Goal: Transaction & Acquisition: Purchase product/service

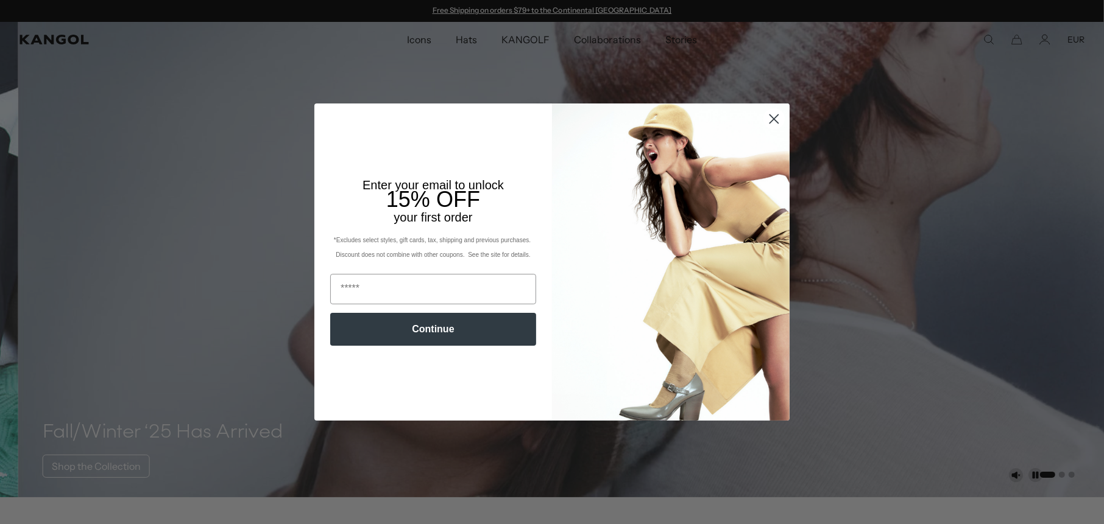
click at [770, 116] on icon "Close dialog" at bounding box center [774, 119] width 9 height 9
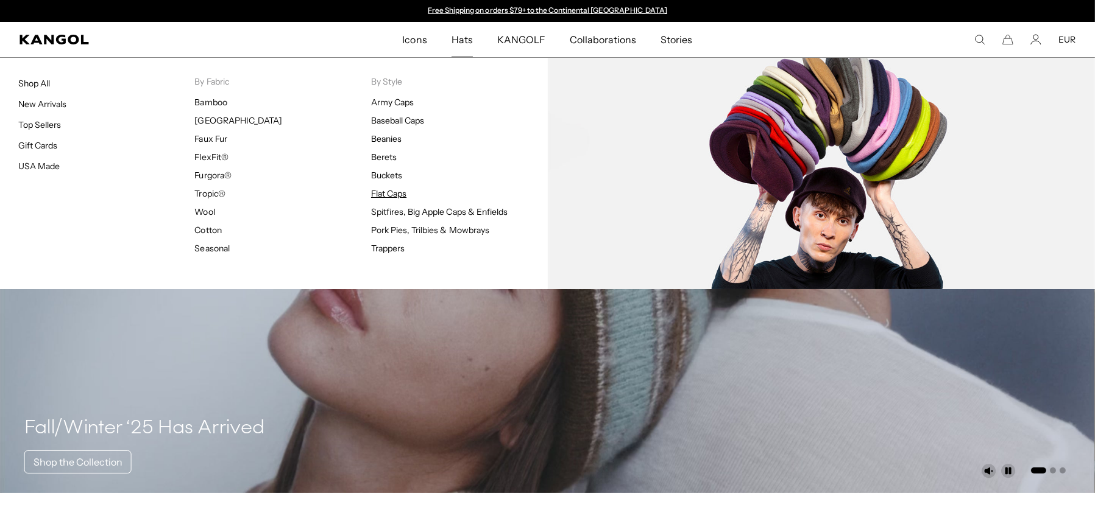
click at [396, 194] on link "Flat Caps" at bounding box center [388, 193] width 35 height 11
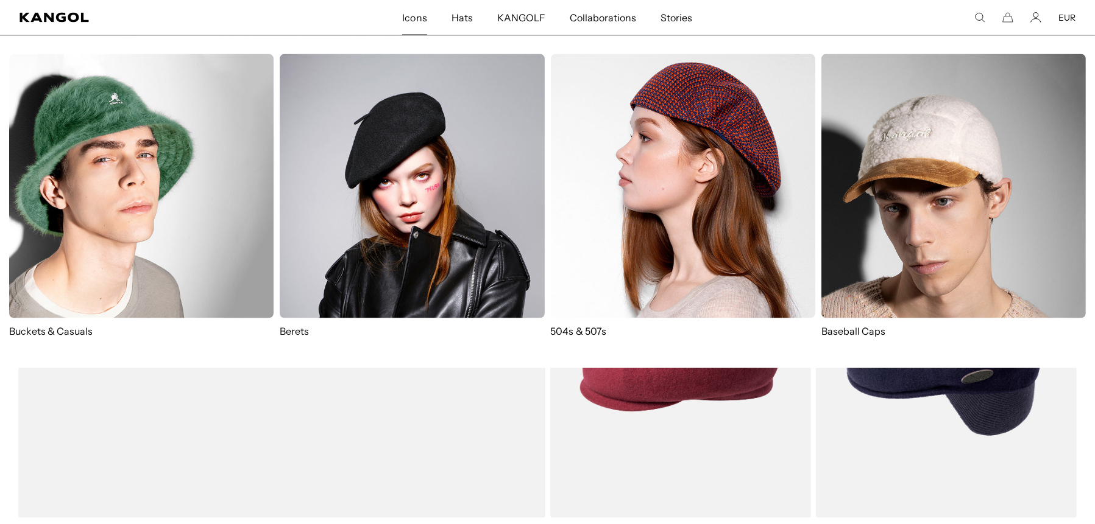
scroll to position [2924, 0]
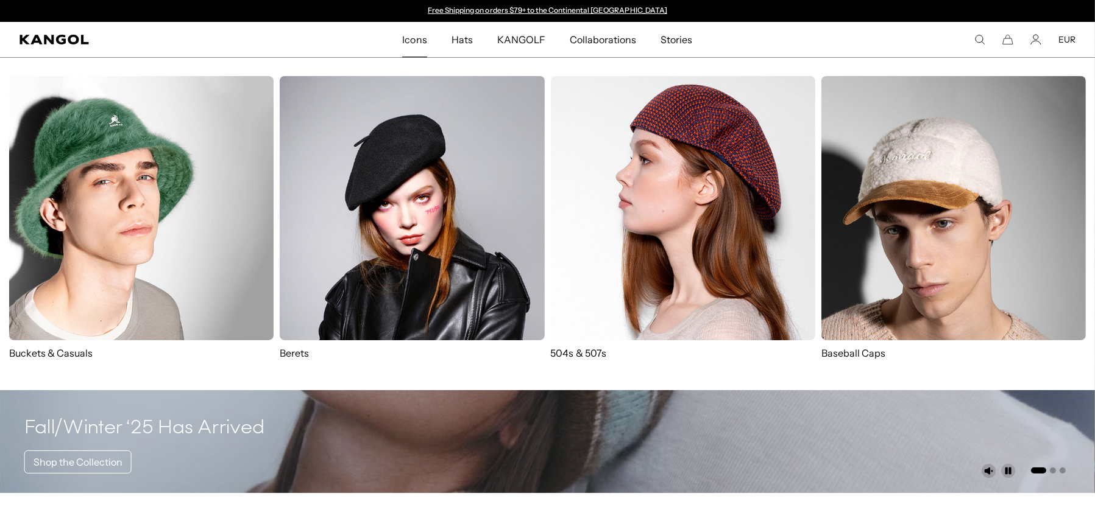
click at [663, 183] on img at bounding box center [683, 208] width 264 height 264
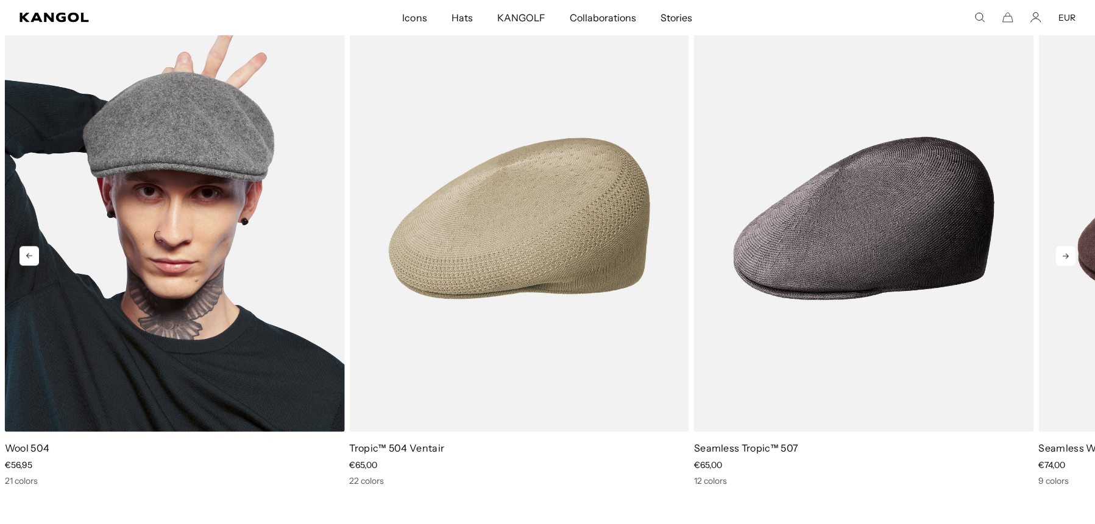
scroll to position [3167, 0]
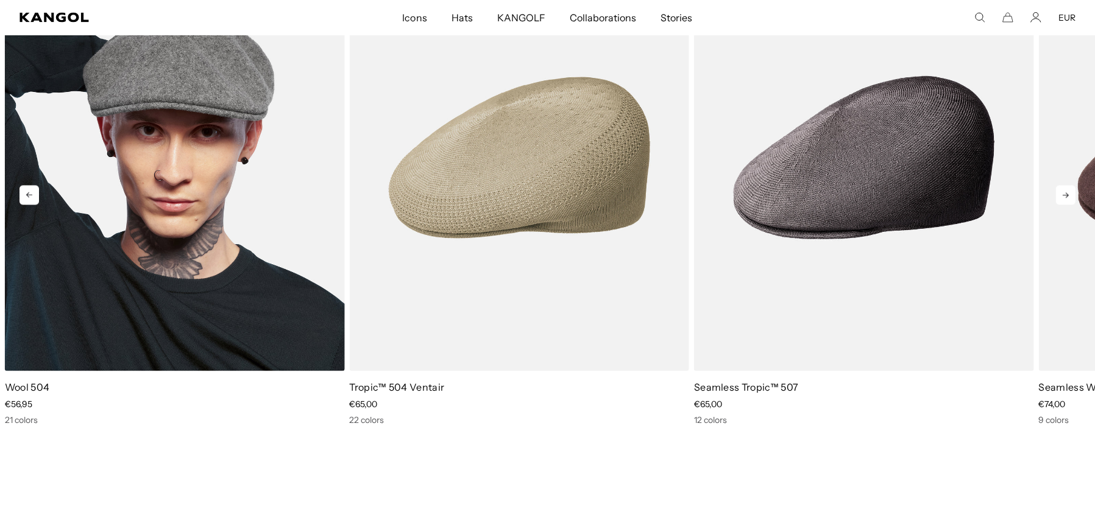
click at [111, 202] on img "1 of 10" at bounding box center [175, 158] width 340 height 426
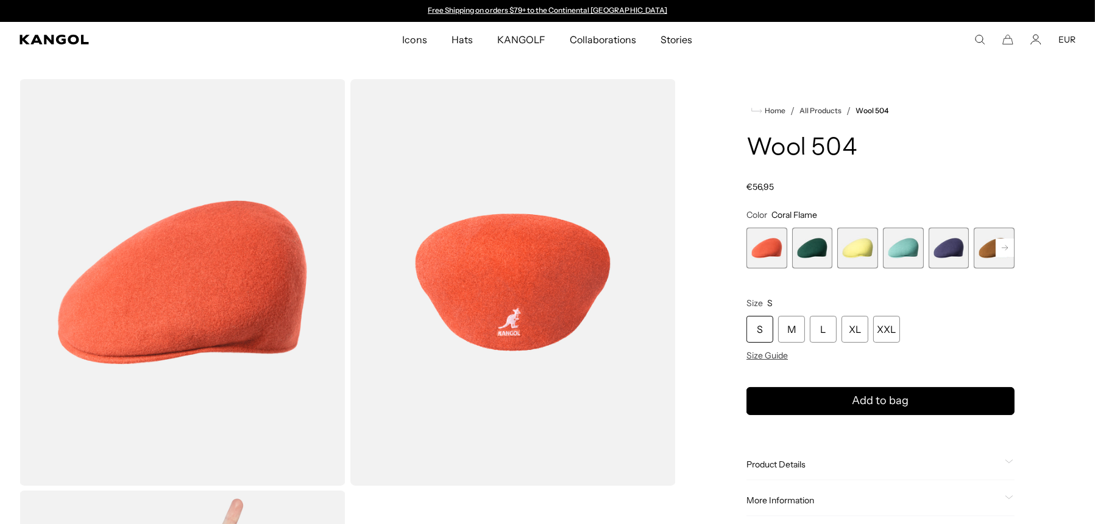
click at [1000, 249] on rect at bounding box center [1004, 248] width 18 height 18
click at [997, 247] on rect at bounding box center [1004, 248] width 18 height 18
click at [859, 245] on span "6 of 21" at bounding box center [857, 248] width 41 height 41
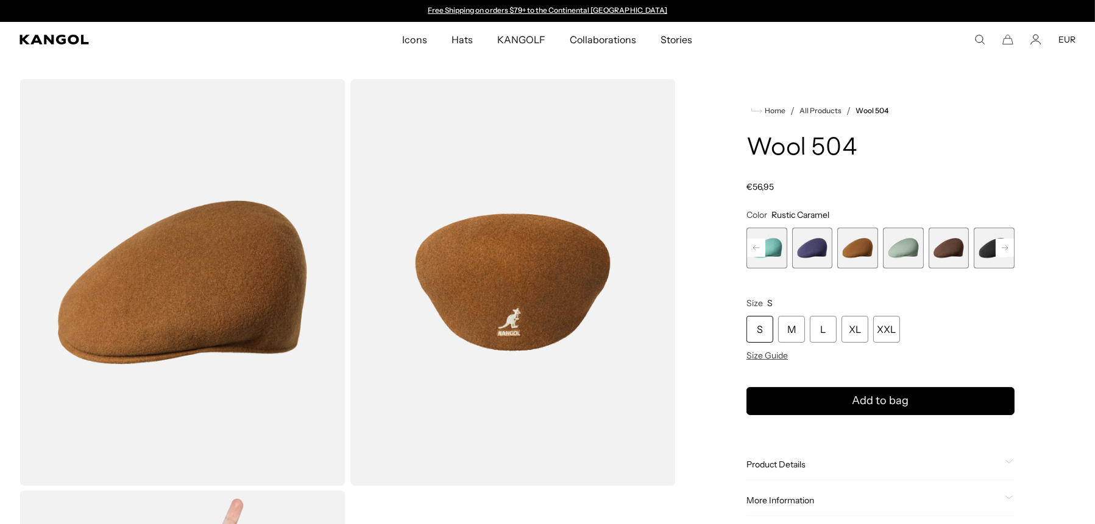
click at [1005, 249] on rect at bounding box center [1004, 248] width 18 height 18
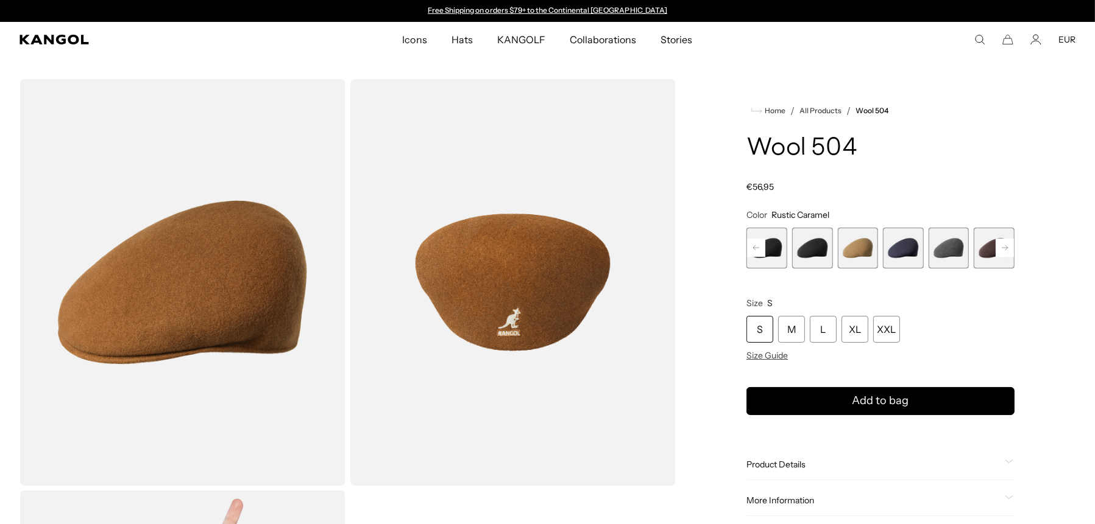
click at [865, 244] on span "11 of 21" at bounding box center [857, 248] width 41 height 41
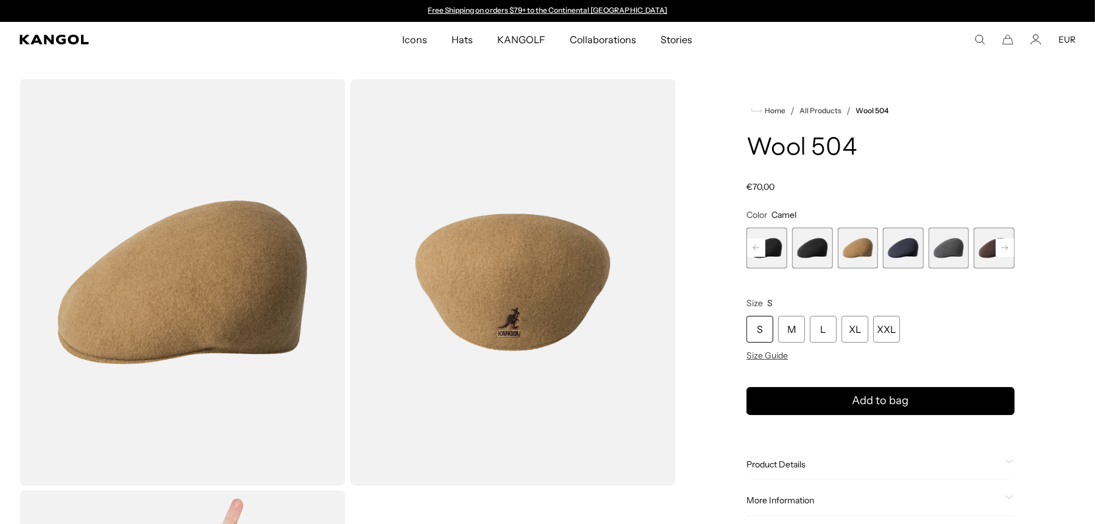
click at [1000, 247] on rect at bounding box center [1004, 248] width 18 height 18
click at [991, 246] on span "15 of 21" at bounding box center [993, 248] width 41 height 41
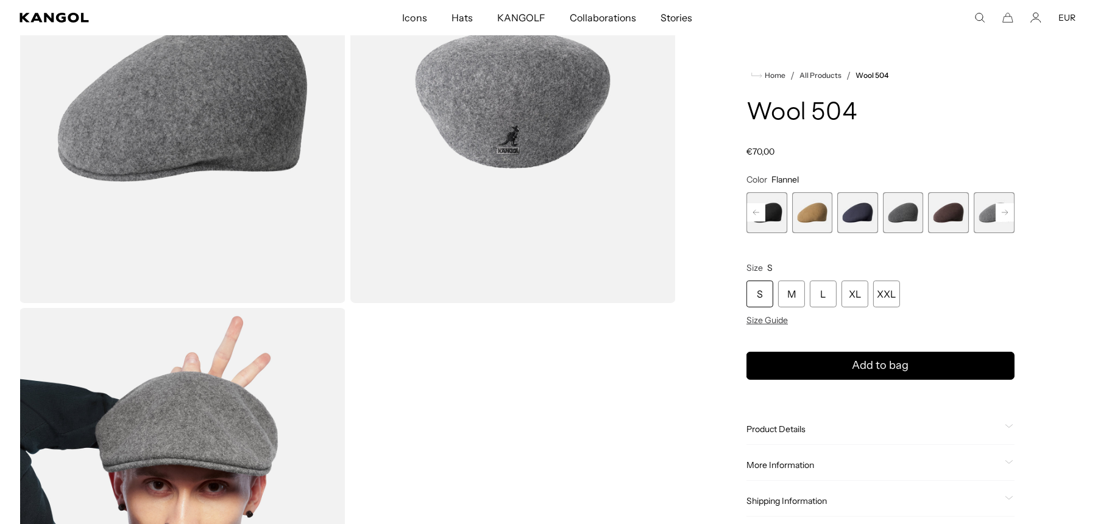
scroll to position [365, 0]
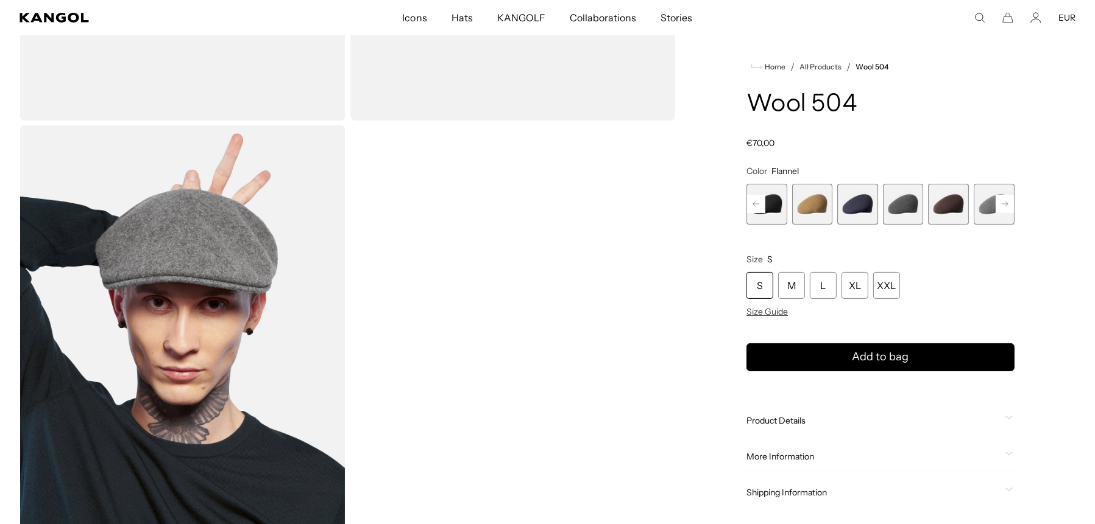
click at [1003, 203] on rect at bounding box center [1004, 204] width 18 height 18
click at [945, 207] on span "15 of 21" at bounding box center [948, 204] width 41 height 41
click at [958, 203] on span "15 of 21" at bounding box center [948, 204] width 41 height 41
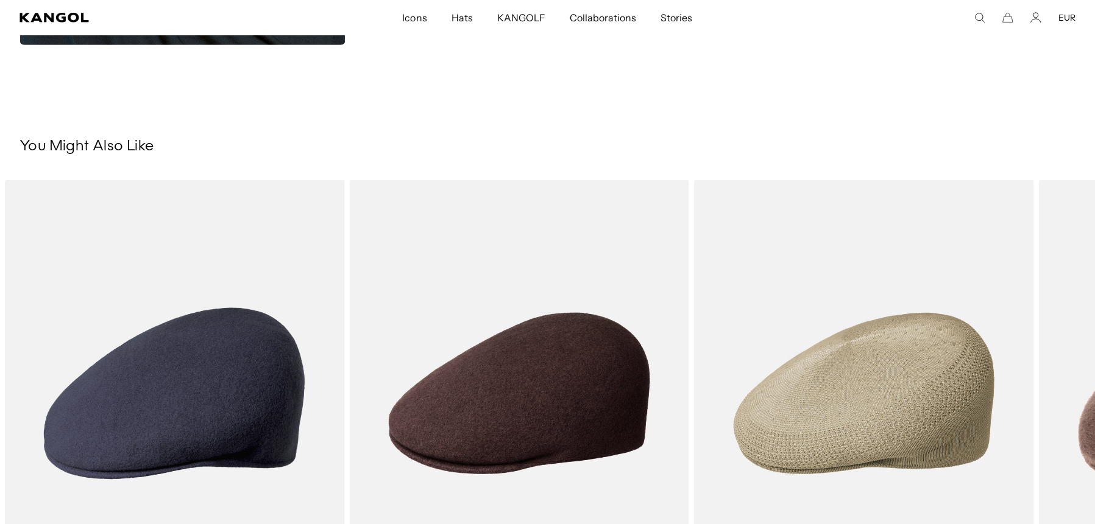
scroll to position [1035, 0]
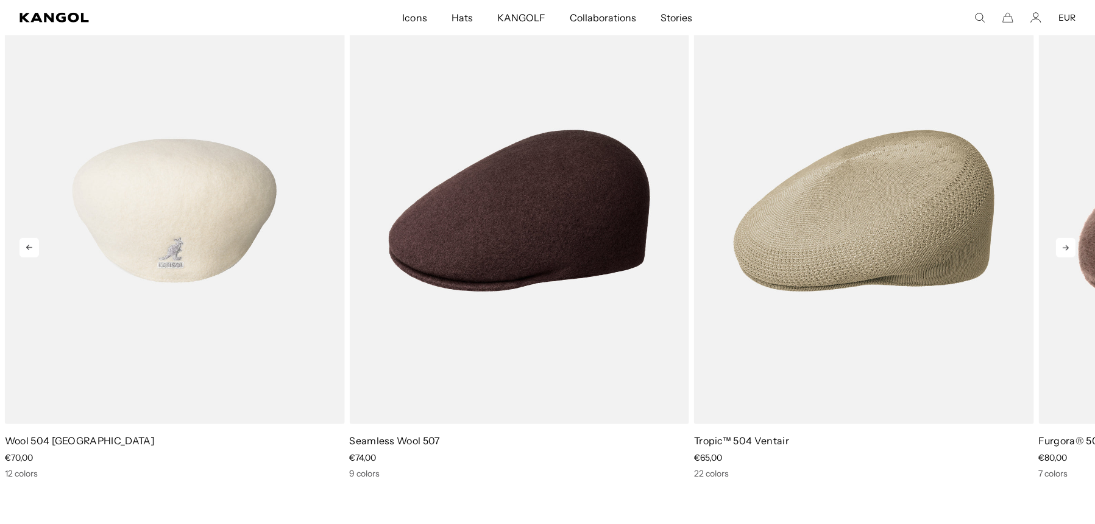
click at [128, 263] on img "1 of 5" at bounding box center [175, 211] width 340 height 426
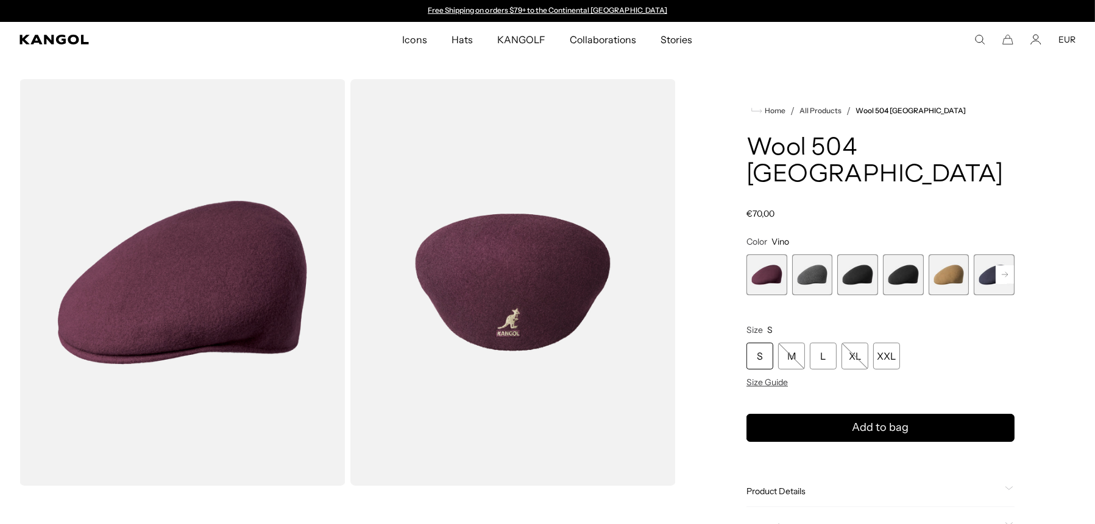
click at [1005, 266] on rect at bounding box center [1004, 275] width 18 height 18
click at [894, 255] on span "5 of 12" at bounding box center [903, 275] width 41 height 41
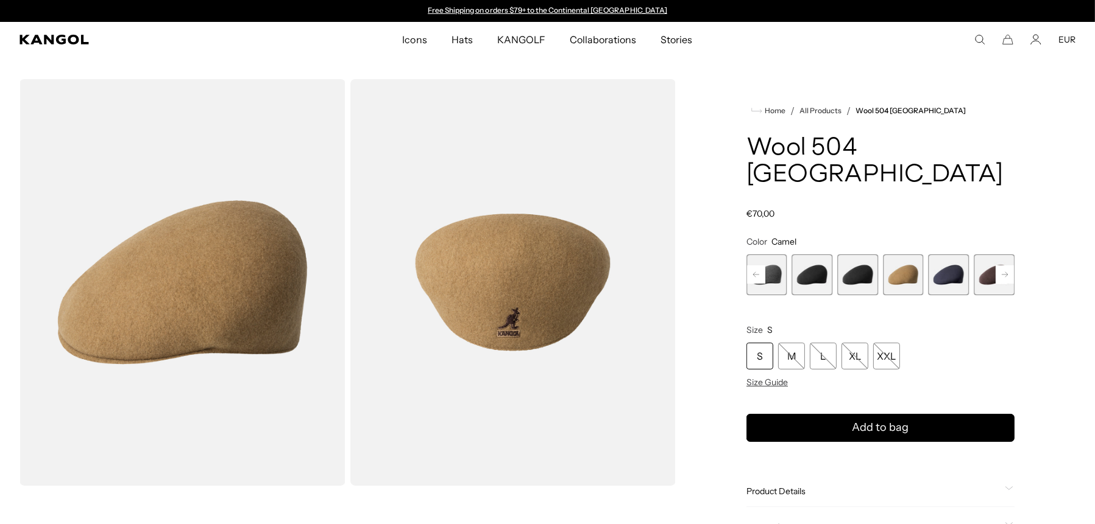
click at [1000, 266] on rect at bounding box center [1004, 275] width 18 height 18
click at [988, 255] on span "8 of 12" at bounding box center [993, 275] width 41 height 41
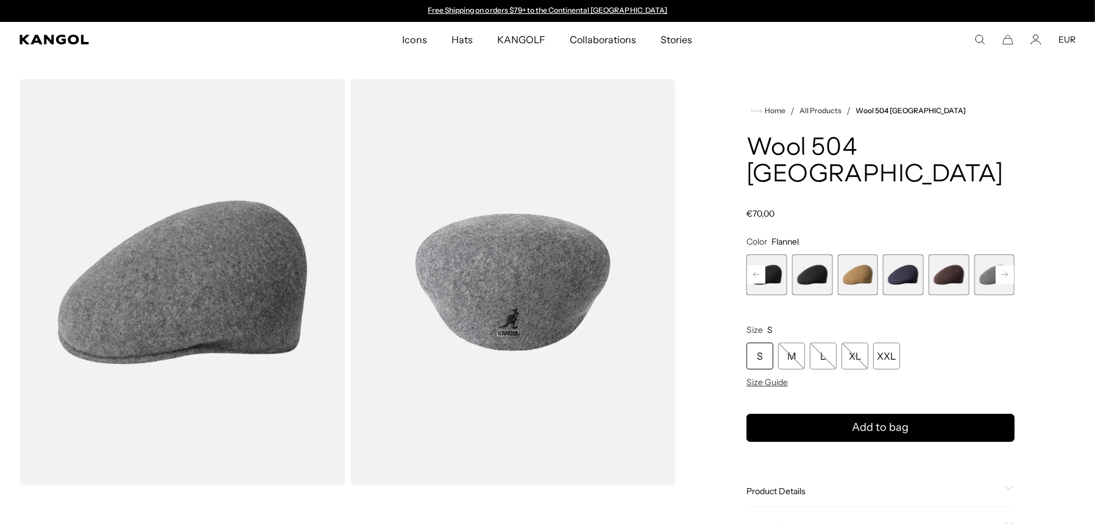
click at [1003, 266] on rect at bounding box center [1004, 275] width 18 height 18
click at [953, 255] on span "10 of 12" at bounding box center [948, 275] width 41 height 41
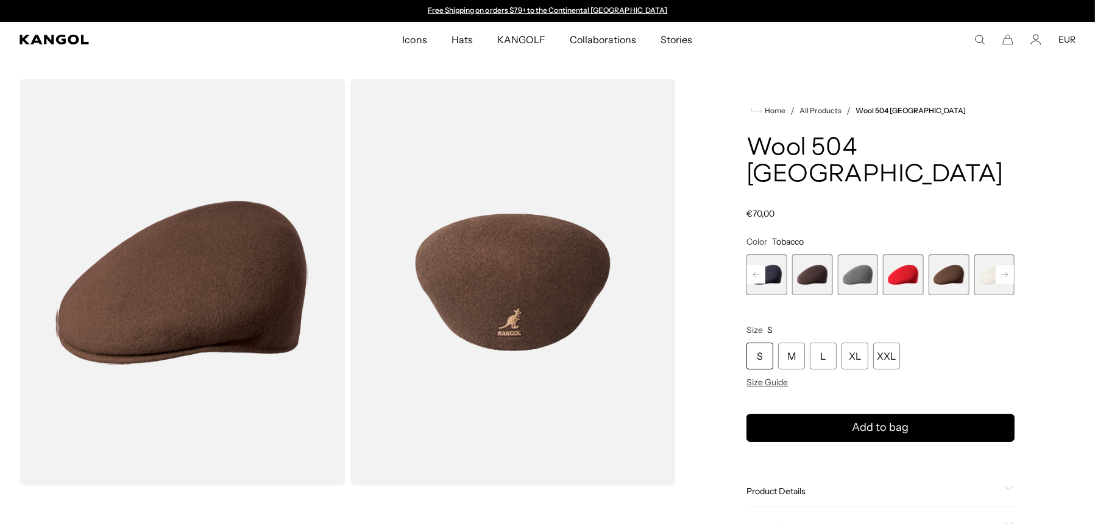
click at [1000, 266] on rect at bounding box center [1004, 275] width 18 height 18
click at [993, 255] on span "12 of 12" at bounding box center [993, 275] width 41 height 41
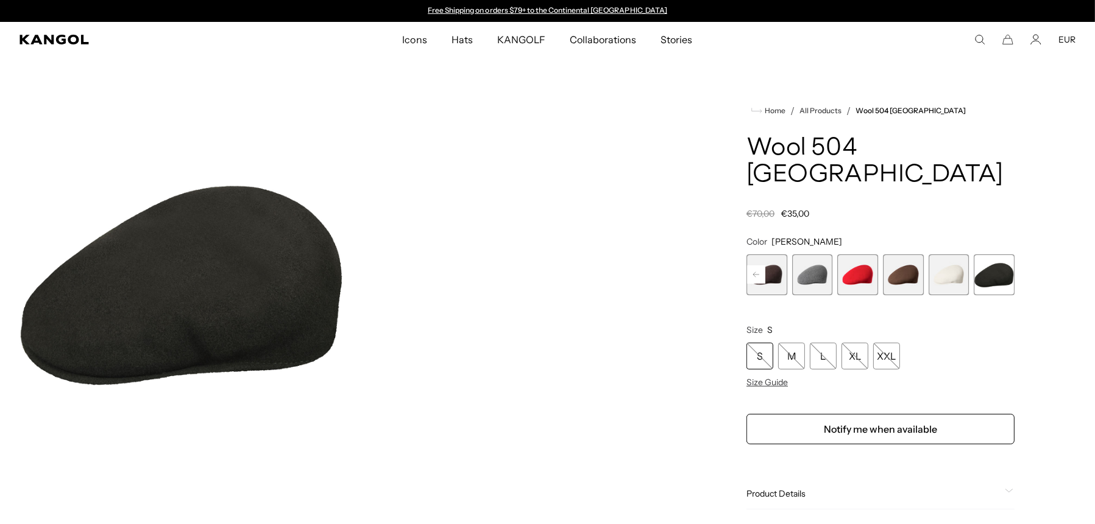
click at [947, 255] on span "11 of 12" at bounding box center [948, 275] width 41 height 41
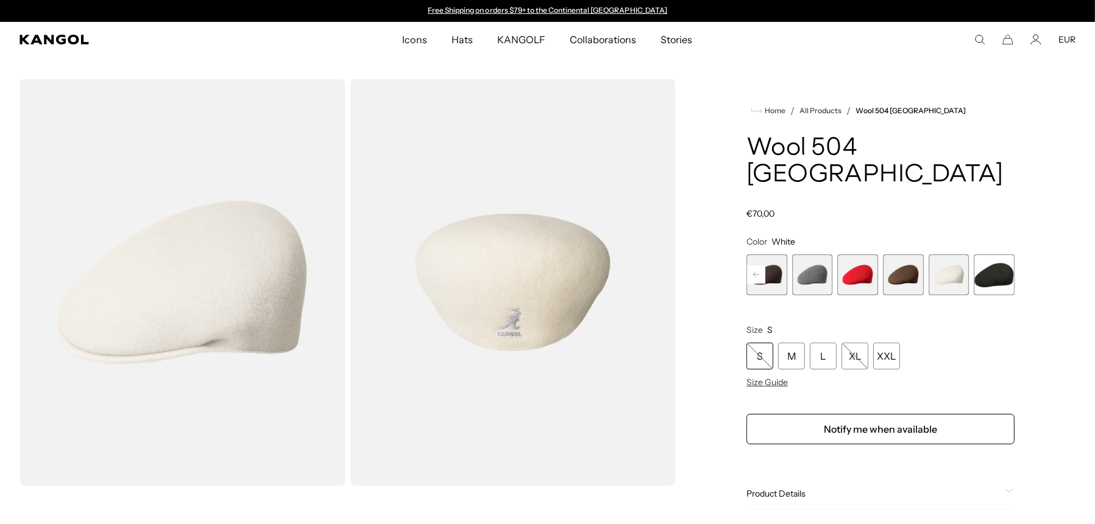
click at [806, 255] on span "8 of 12" at bounding box center [812, 275] width 41 height 41
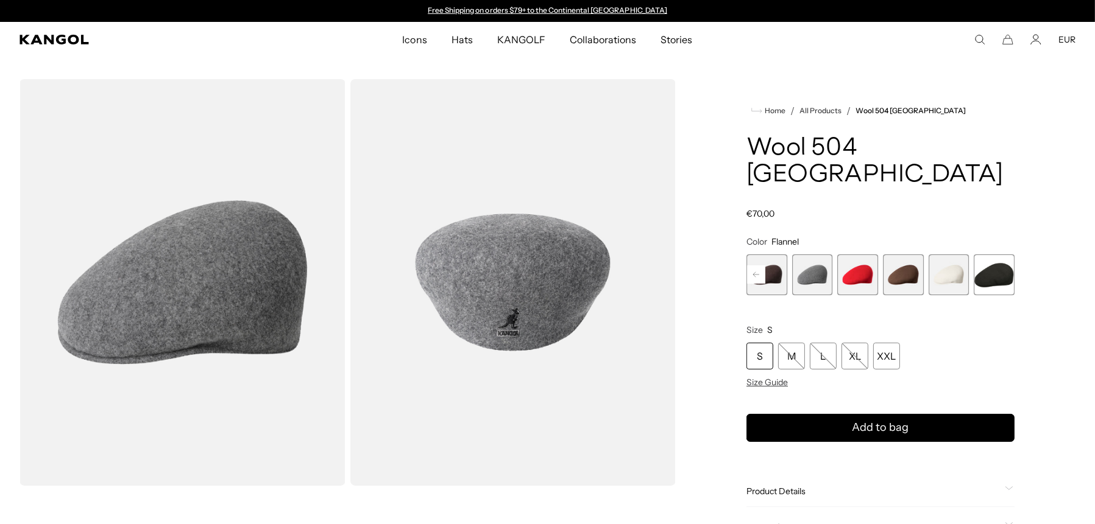
click at [757, 266] on rect at bounding box center [756, 275] width 18 height 18
click at [755, 272] on icon at bounding box center [756, 274] width 6 height 5
click at [905, 255] on span "7 of 12" at bounding box center [903, 275] width 41 height 41
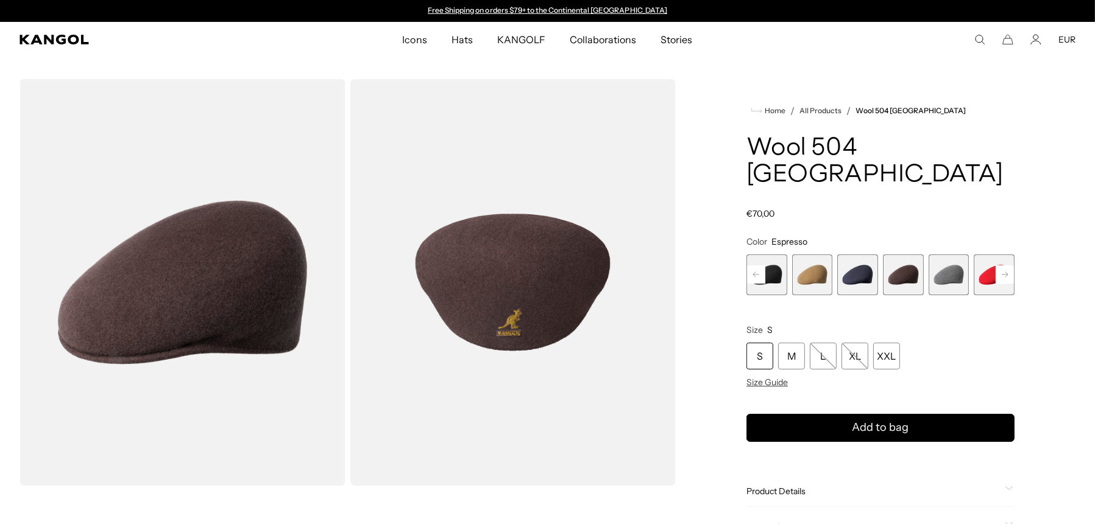
click at [804, 255] on span "5 of 12" at bounding box center [812, 275] width 41 height 41
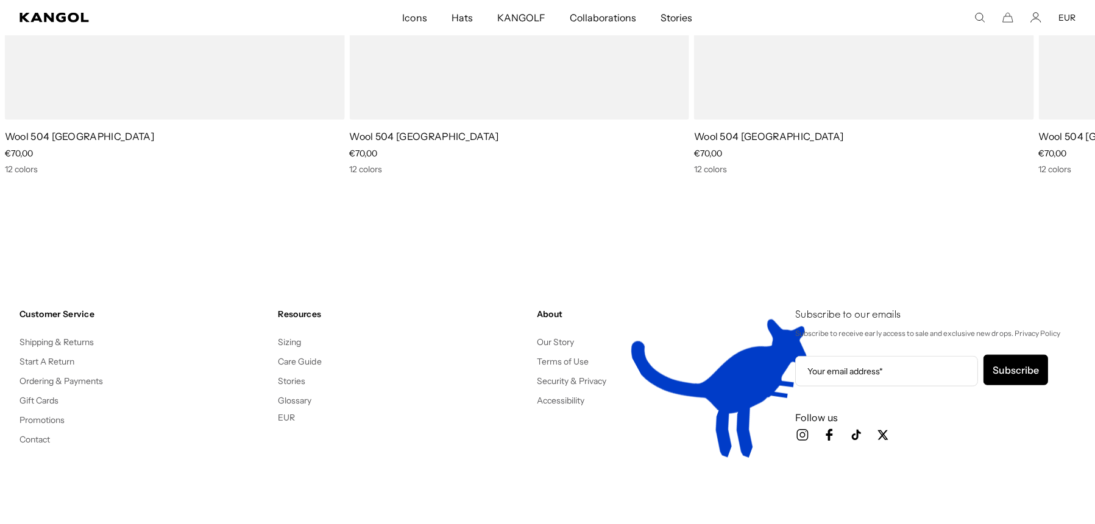
scroll to position [1766, 0]
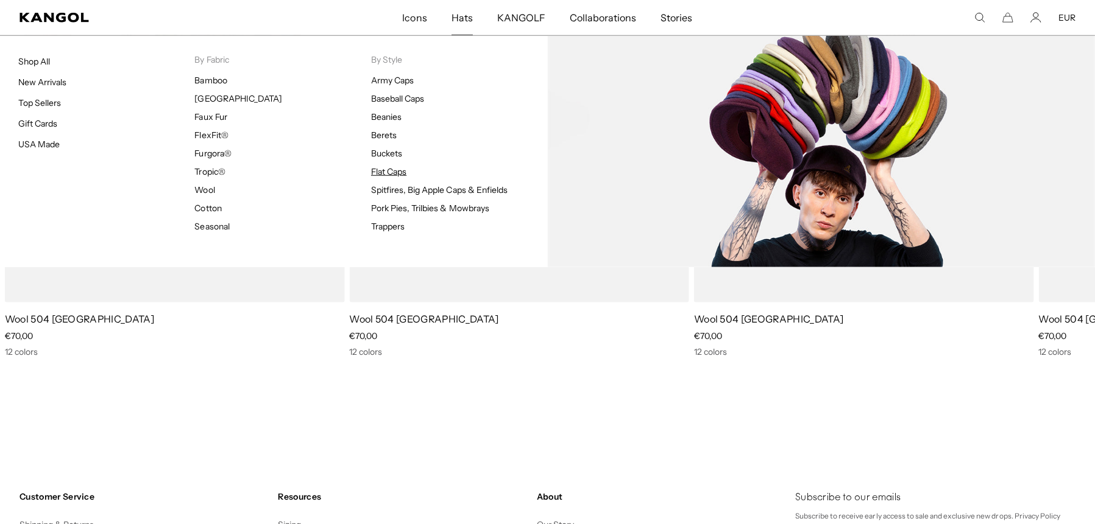
click at [389, 173] on link "Flat Caps" at bounding box center [388, 171] width 35 height 11
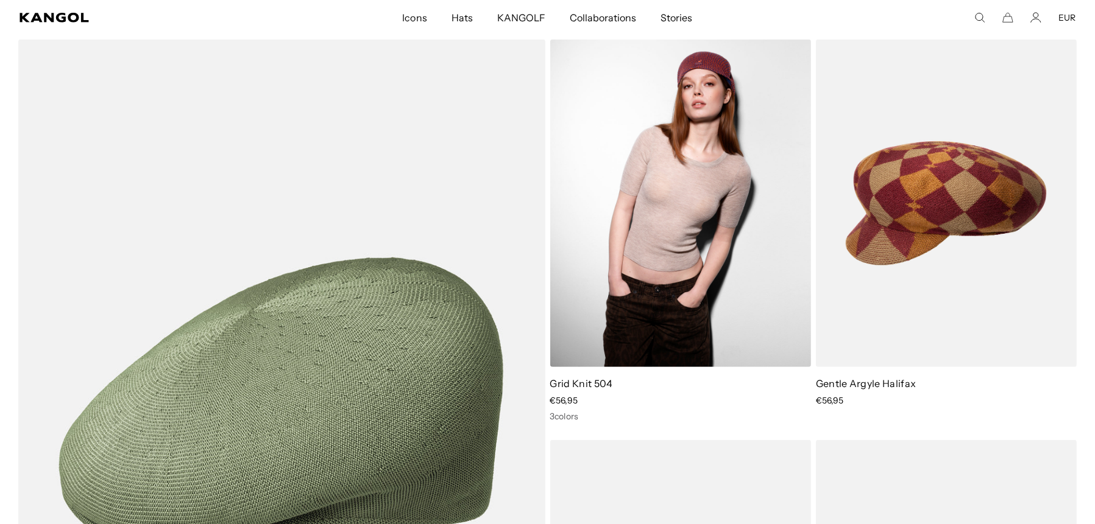
scroll to position [853, 0]
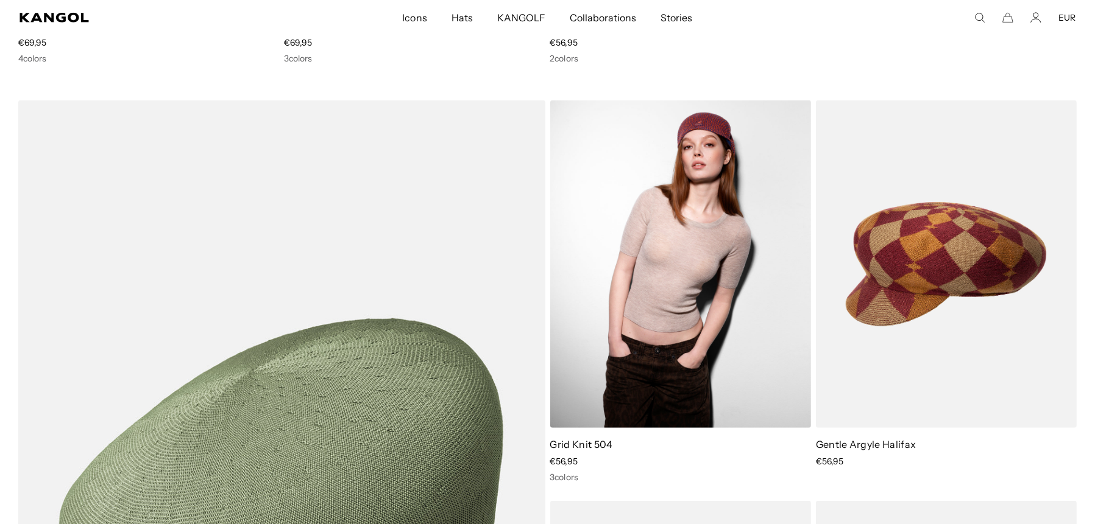
click at [660, 235] on img at bounding box center [680, 265] width 261 height 328
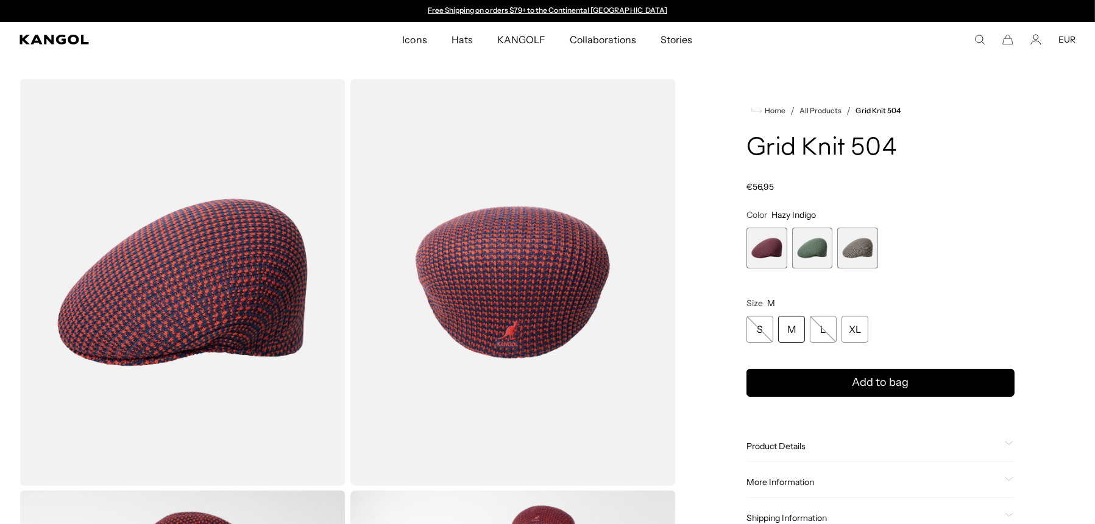
click at [812, 254] on span "2 of 3" at bounding box center [812, 248] width 41 height 41
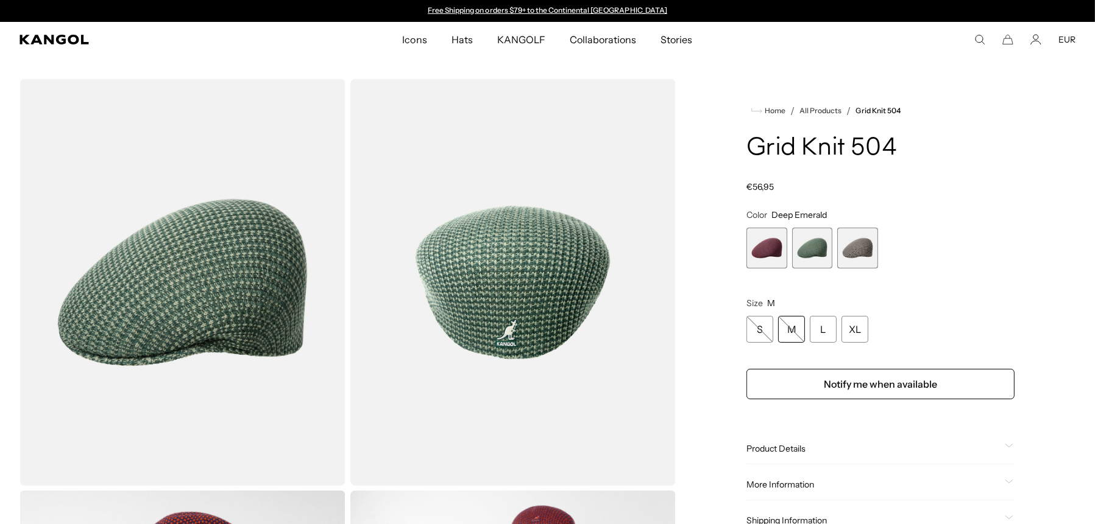
click at [853, 248] on span "3 of 3" at bounding box center [857, 248] width 41 height 41
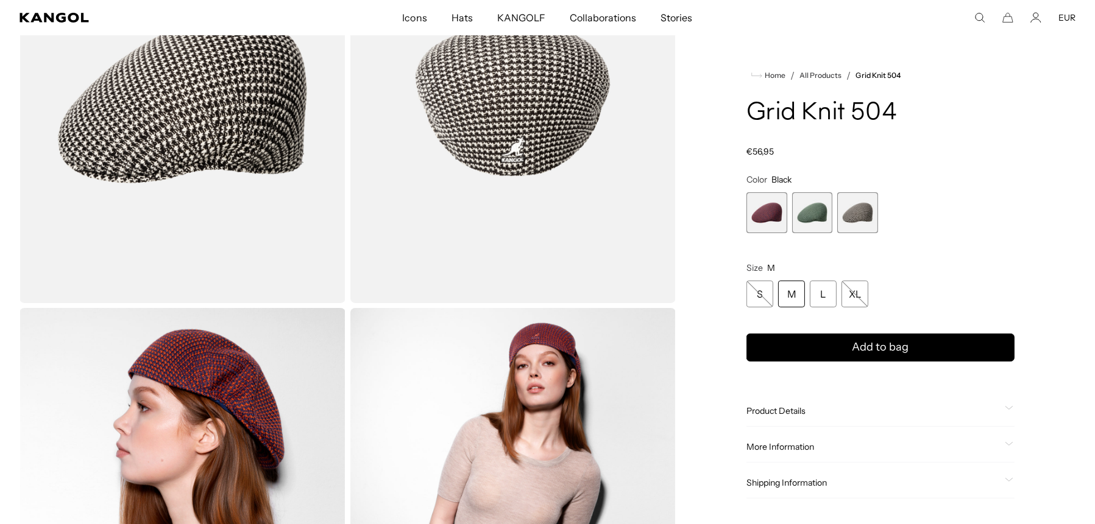
scroll to position [365, 0]
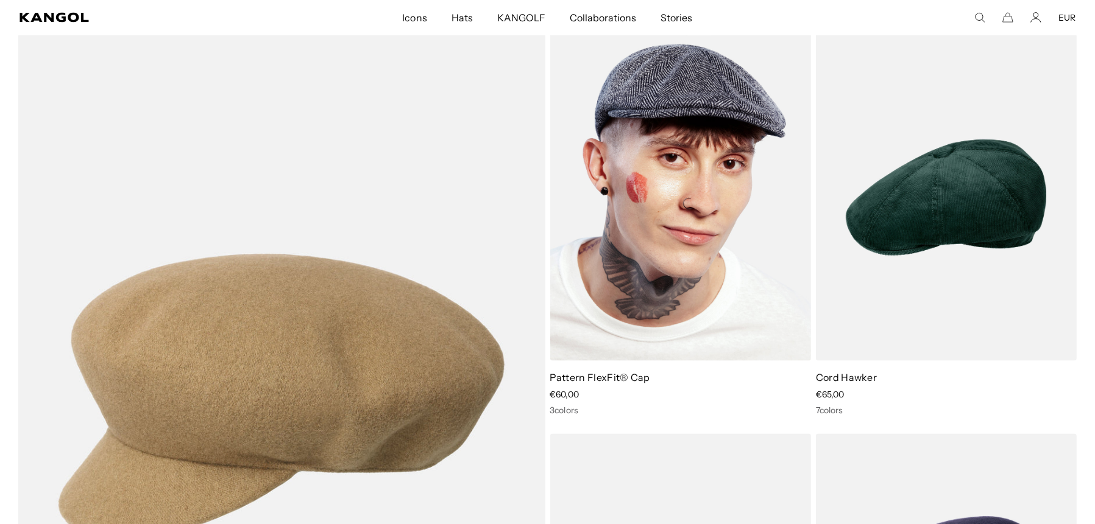
scroll to position [2497, 0]
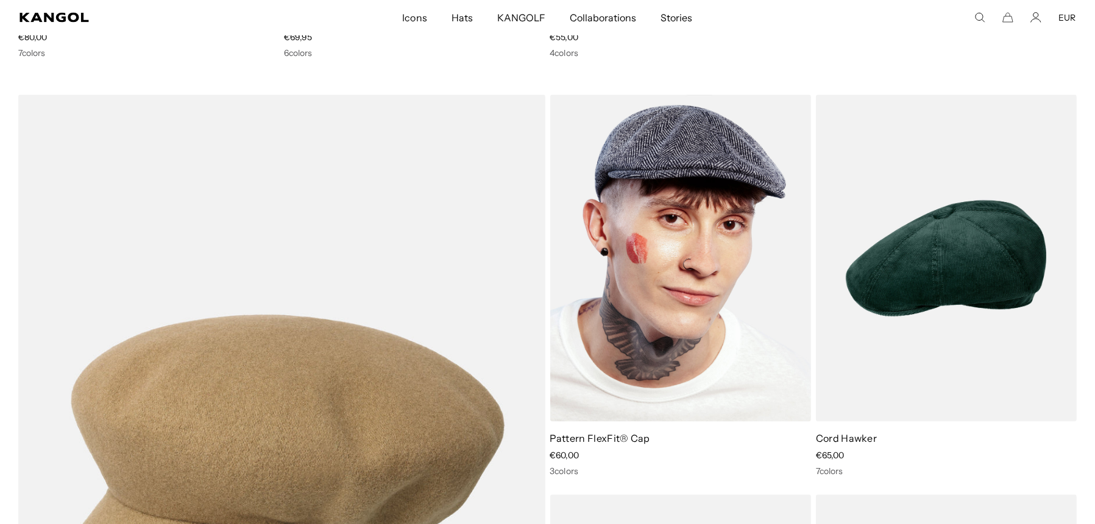
click at [671, 315] on img at bounding box center [680, 259] width 261 height 328
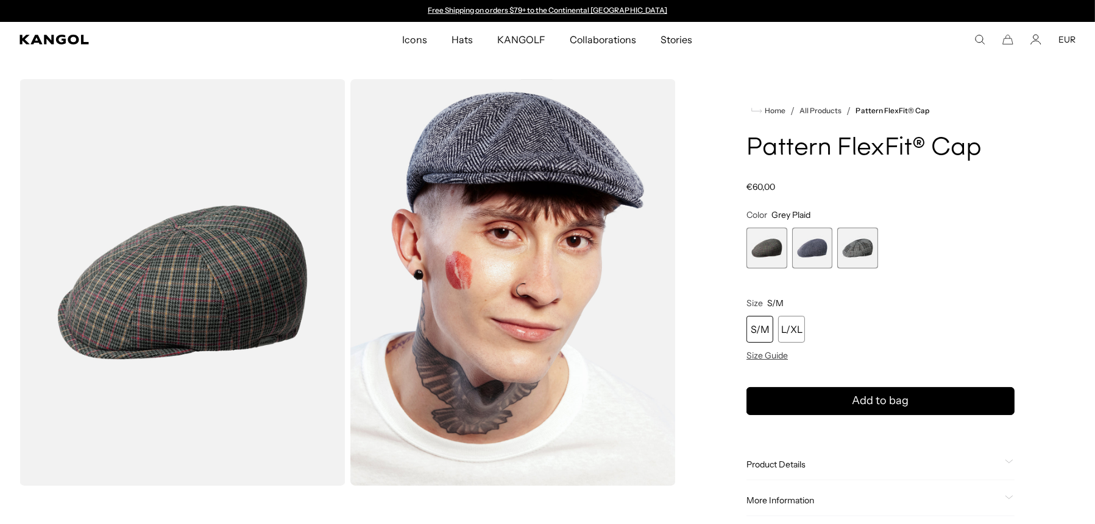
click at [769, 251] on span "1 of 3" at bounding box center [766, 248] width 41 height 41
click at [811, 246] on span "2 of 3" at bounding box center [812, 248] width 41 height 41
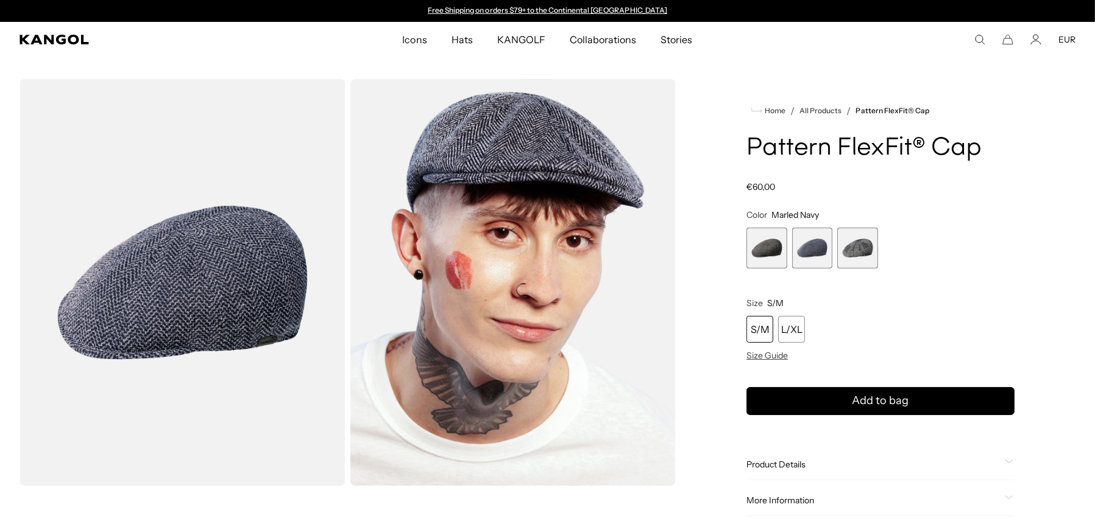
click at [855, 251] on span "3 of 3" at bounding box center [857, 248] width 41 height 41
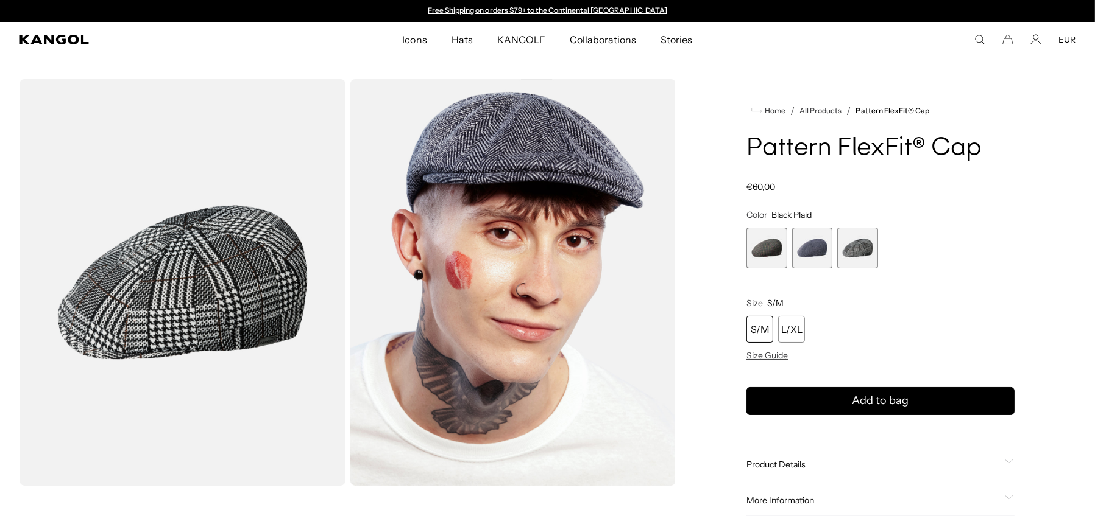
click at [771, 250] on span "1 of 3" at bounding box center [766, 248] width 41 height 41
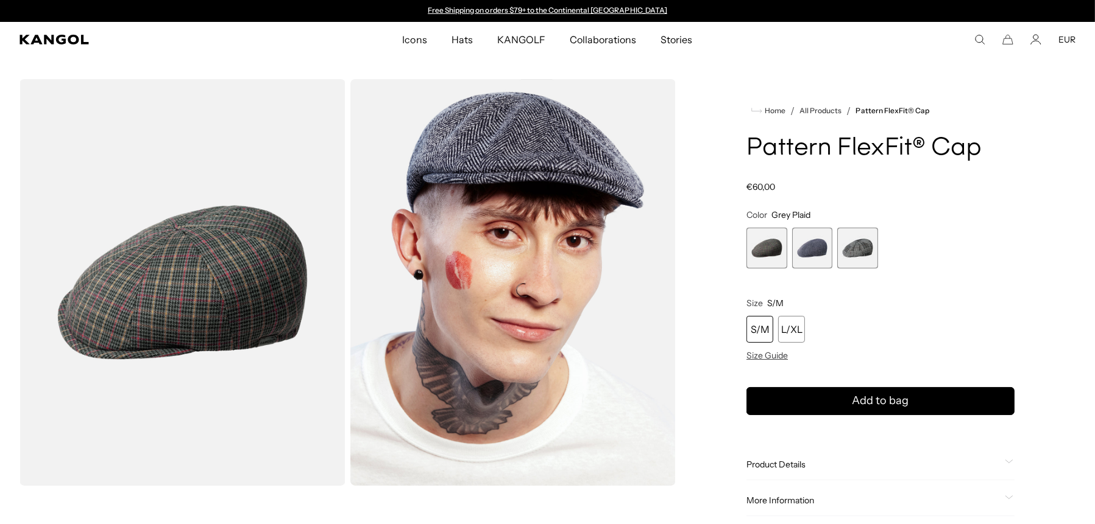
click at [119, 301] on img "Gallery Viewer" at bounding box center [182, 282] width 326 height 407
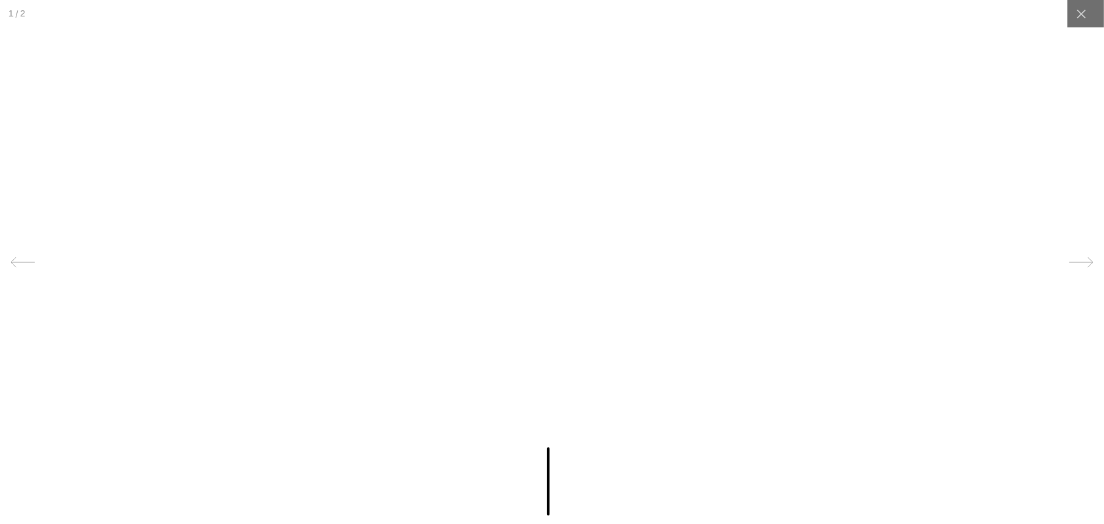
click at [571, 485] on img at bounding box center [581, 482] width 55 height 68
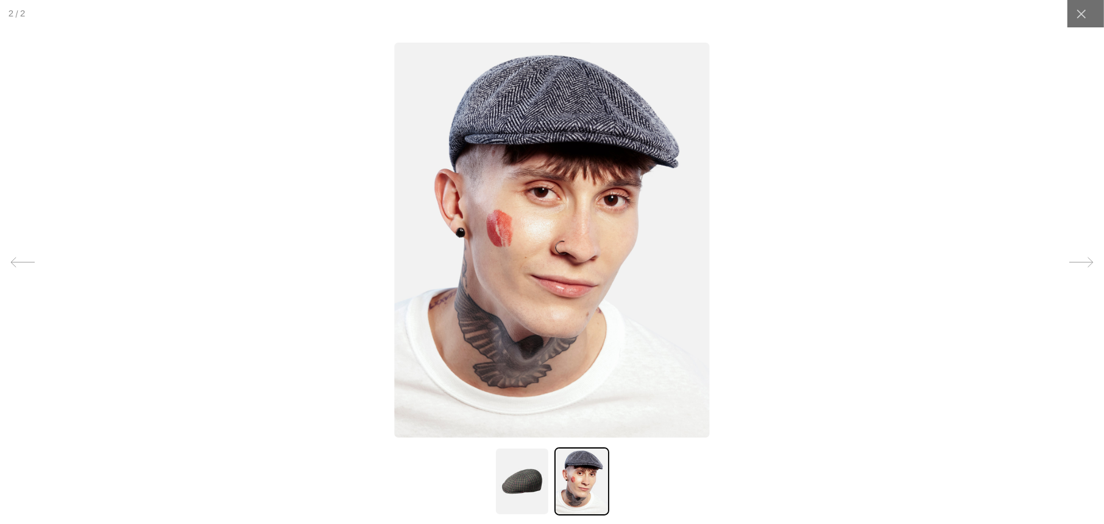
click at [508, 479] on img at bounding box center [522, 482] width 55 height 68
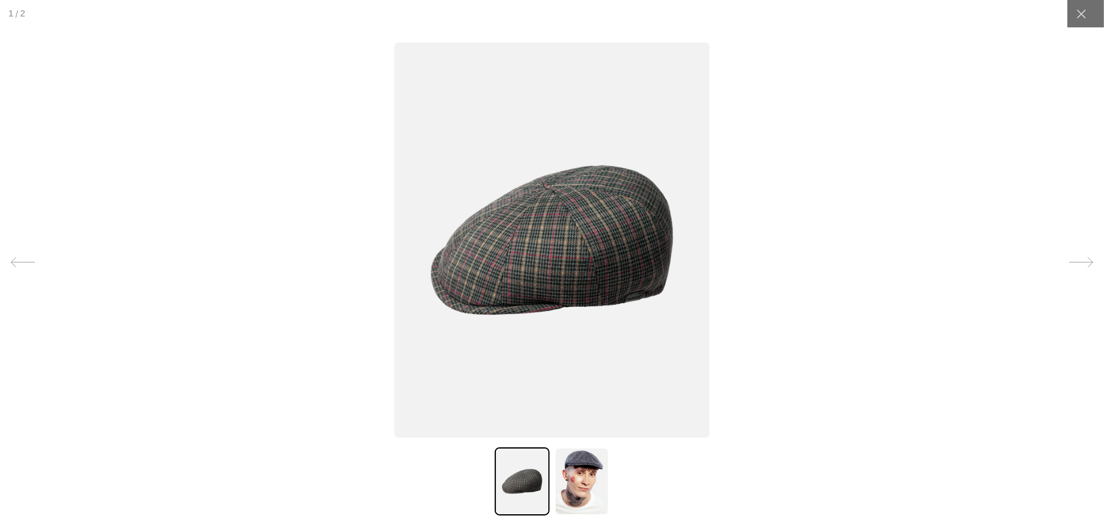
click at [10, 259] on div at bounding box center [23, 263] width 38 height 38
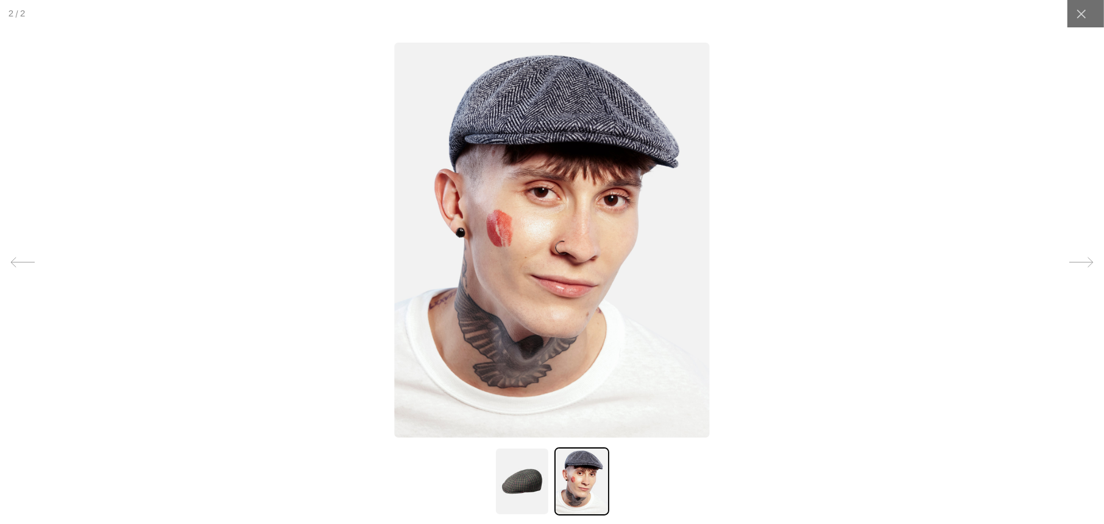
click at [14, 259] on icon at bounding box center [22, 262] width 24 height 24
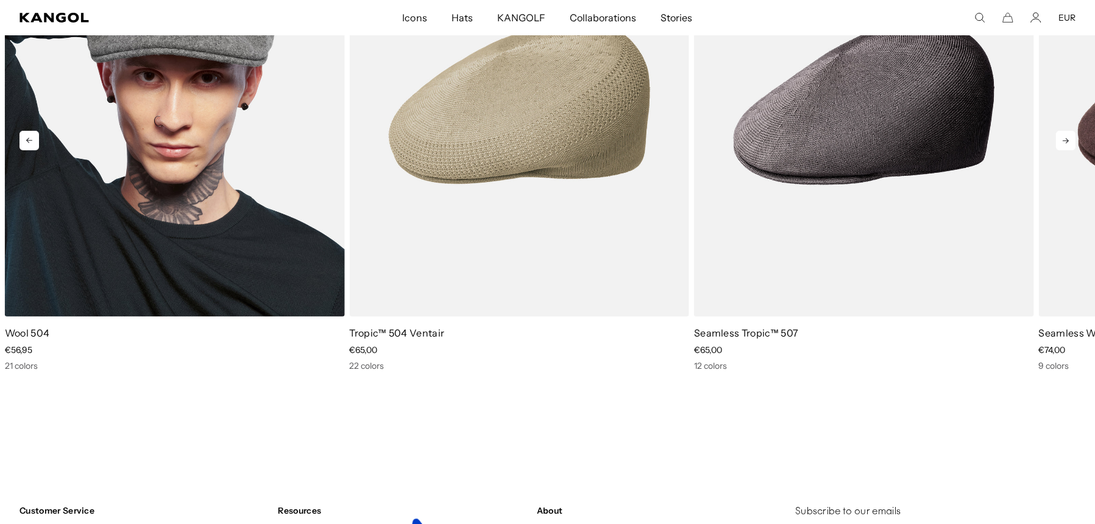
scroll to position [6778, 0]
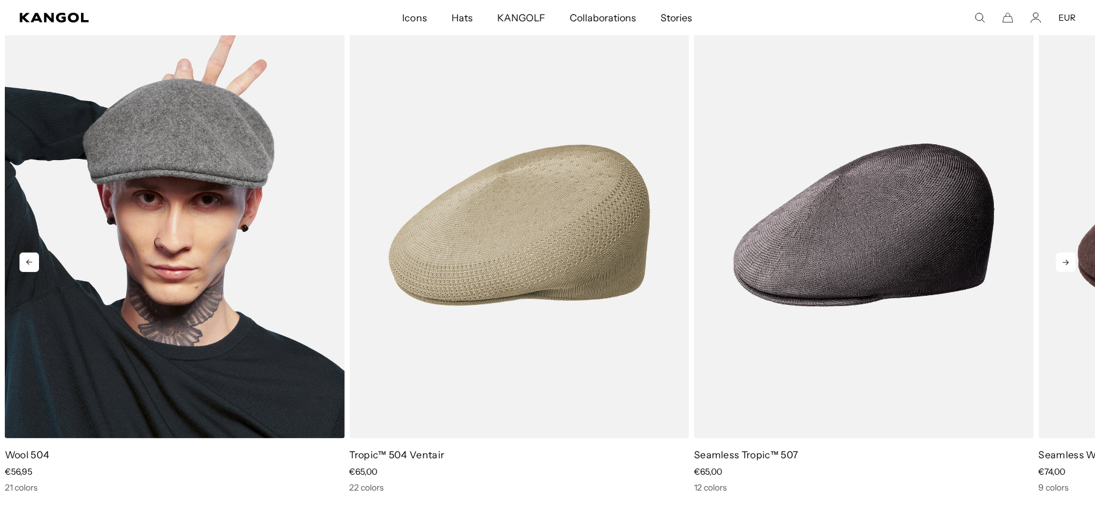
click at [221, 279] on img "1 of 10" at bounding box center [175, 225] width 340 height 426
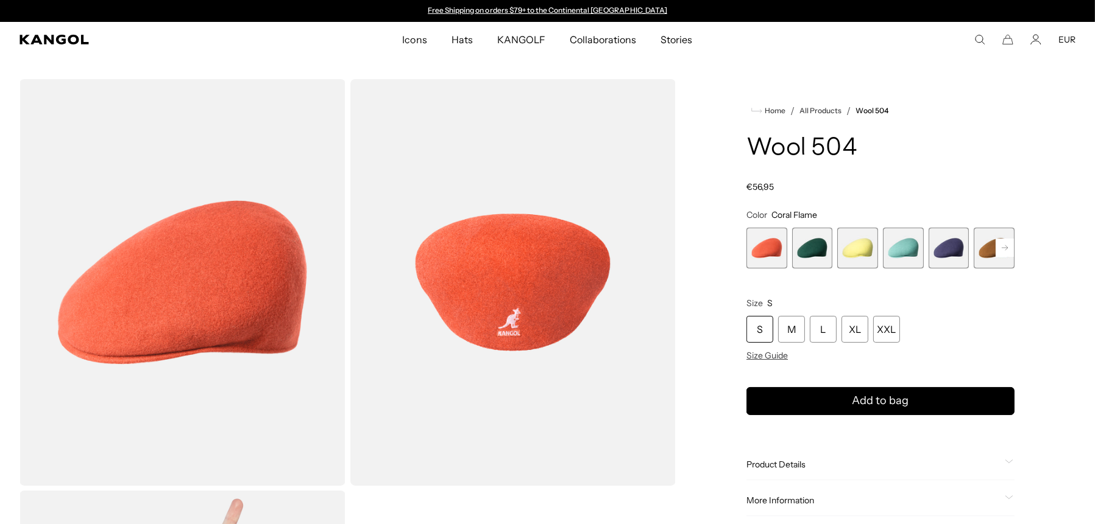
click at [1003, 247] on rect at bounding box center [1004, 248] width 18 height 18
click at [984, 247] on span "7 of 21" at bounding box center [993, 248] width 41 height 41
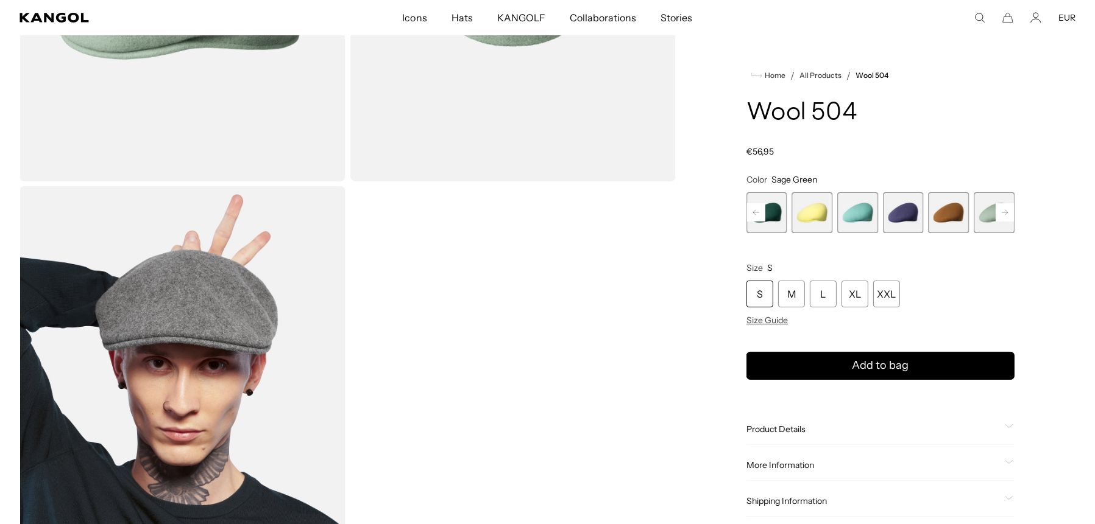
scroll to position [183, 0]
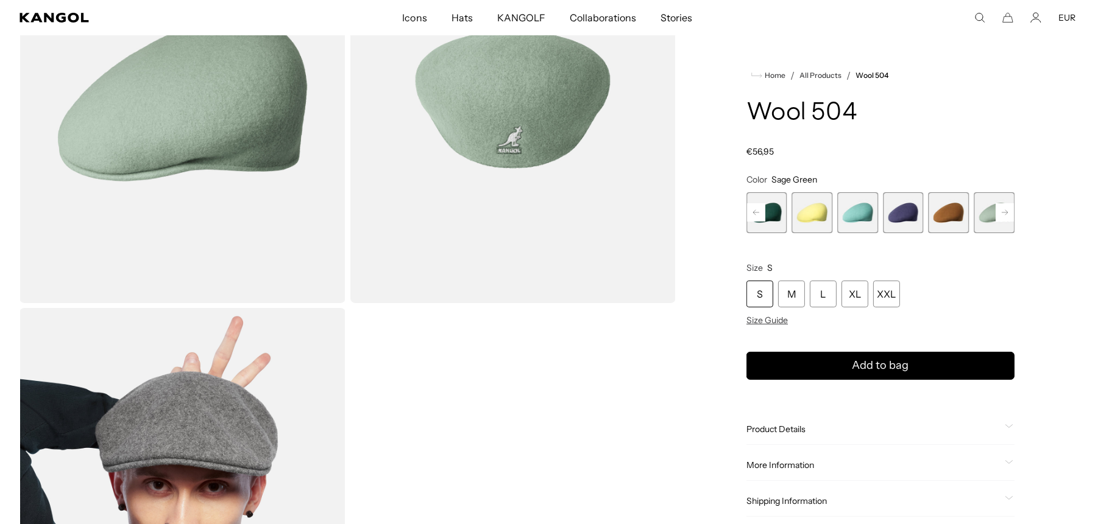
click at [999, 210] on rect at bounding box center [1004, 212] width 18 height 18
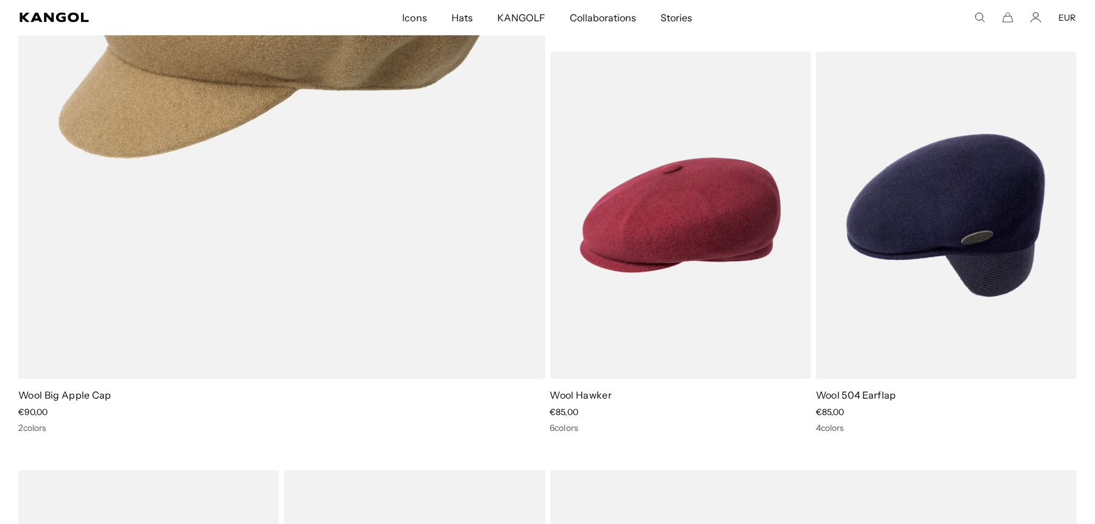
scroll to position [2636, 0]
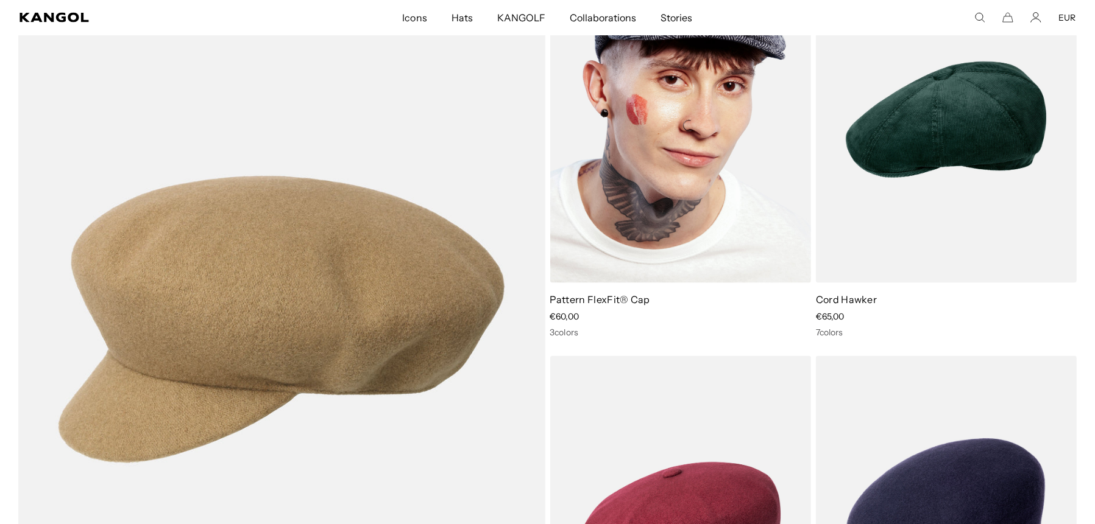
click at [691, 129] on img at bounding box center [680, 120] width 261 height 328
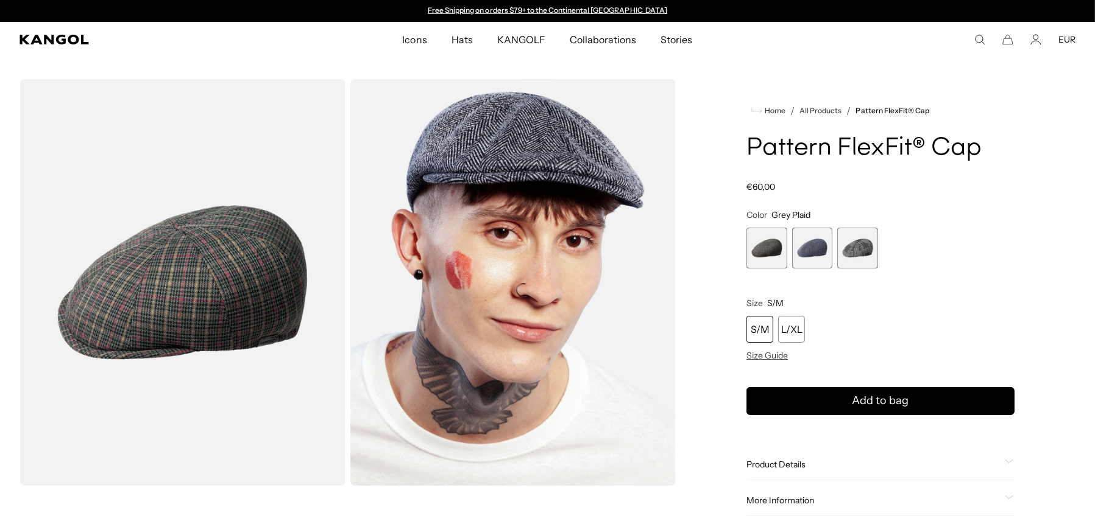
click at [863, 251] on span "3 of 3" at bounding box center [857, 248] width 41 height 41
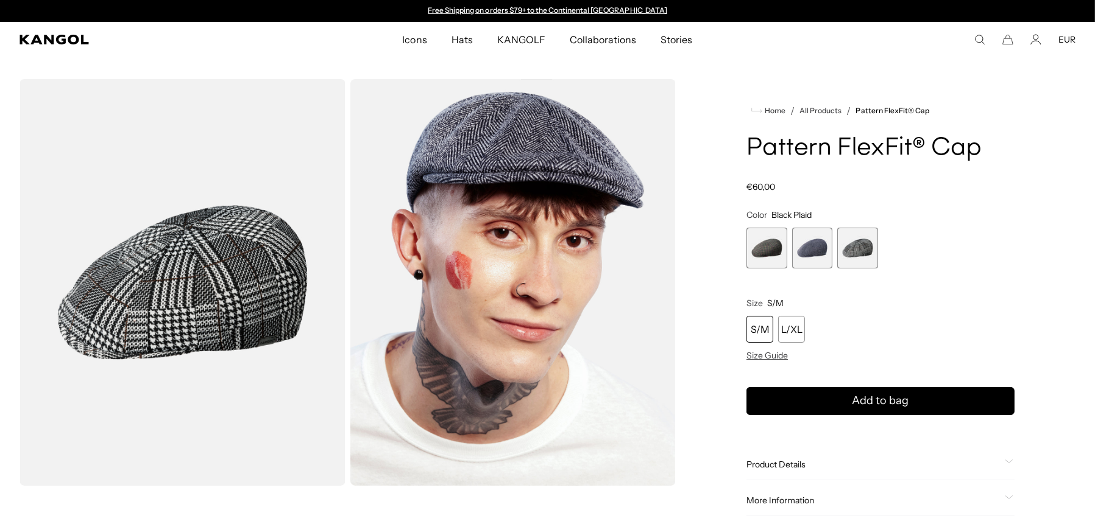
click at [756, 250] on span "1 of 3" at bounding box center [766, 248] width 41 height 41
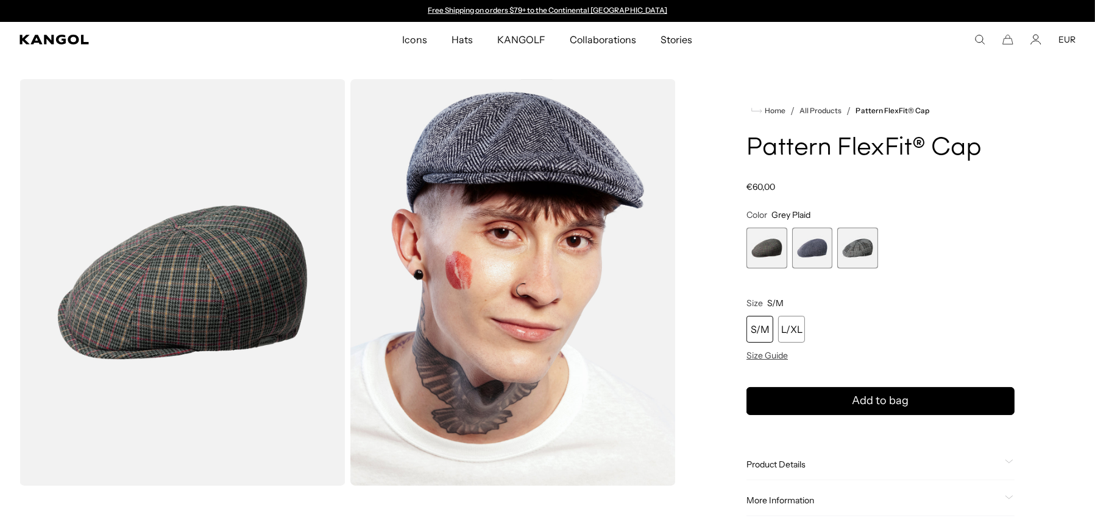
click at [858, 256] on span "3 of 3" at bounding box center [857, 248] width 41 height 41
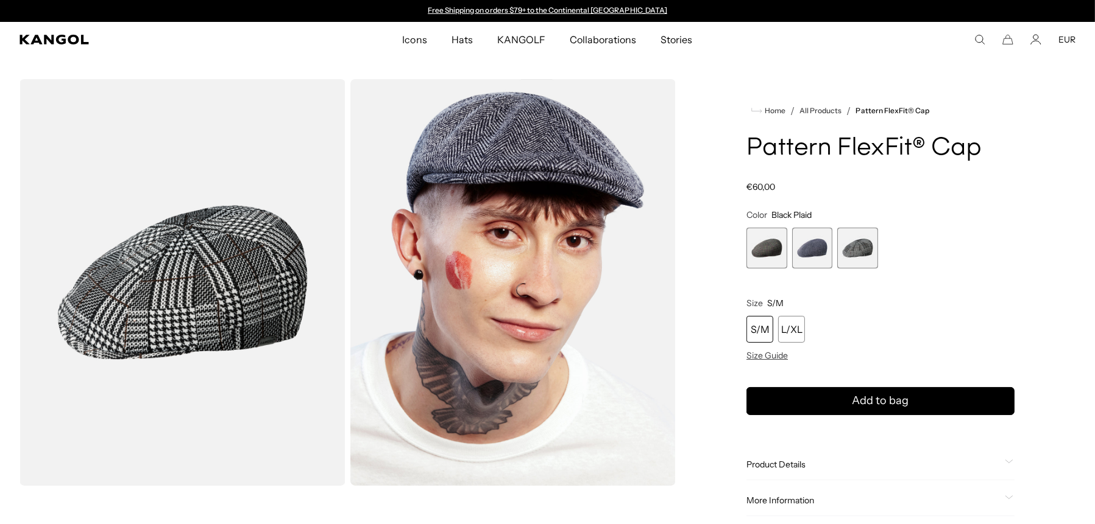
click at [820, 251] on span "2 of 3" at bounding box center [812, 248] width 41 height 41
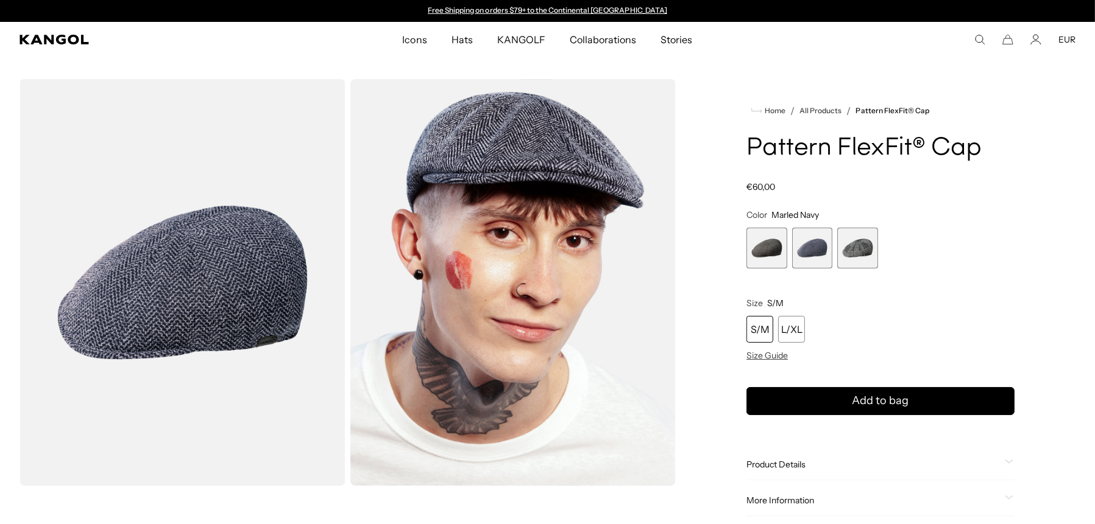
click at [761, 250] on span "1 of 3" at bounding box center [766, 248] width 41 height 41
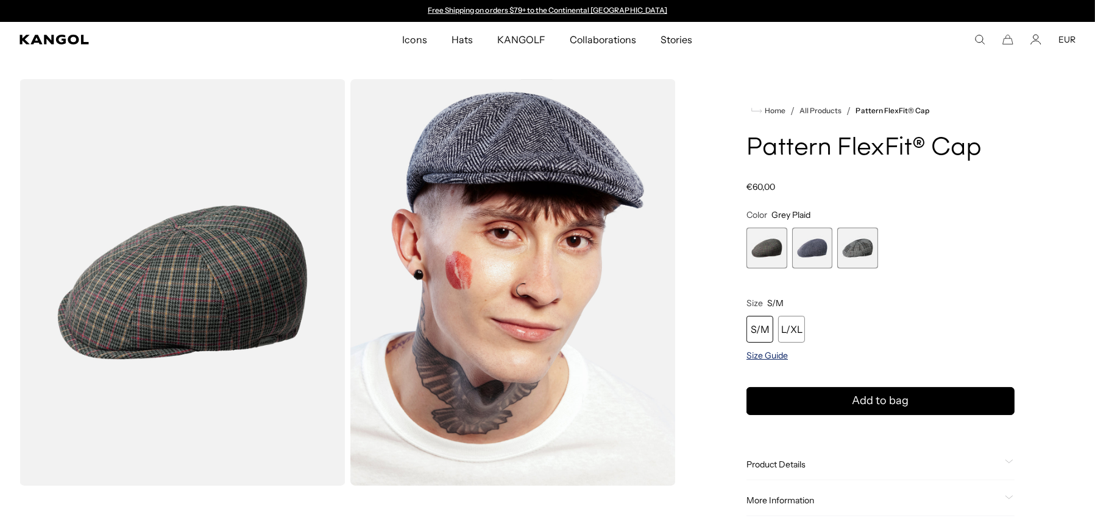
click at [756, 354] on span "Size Guide" at bounding box center [766, 355] width 41 height 11
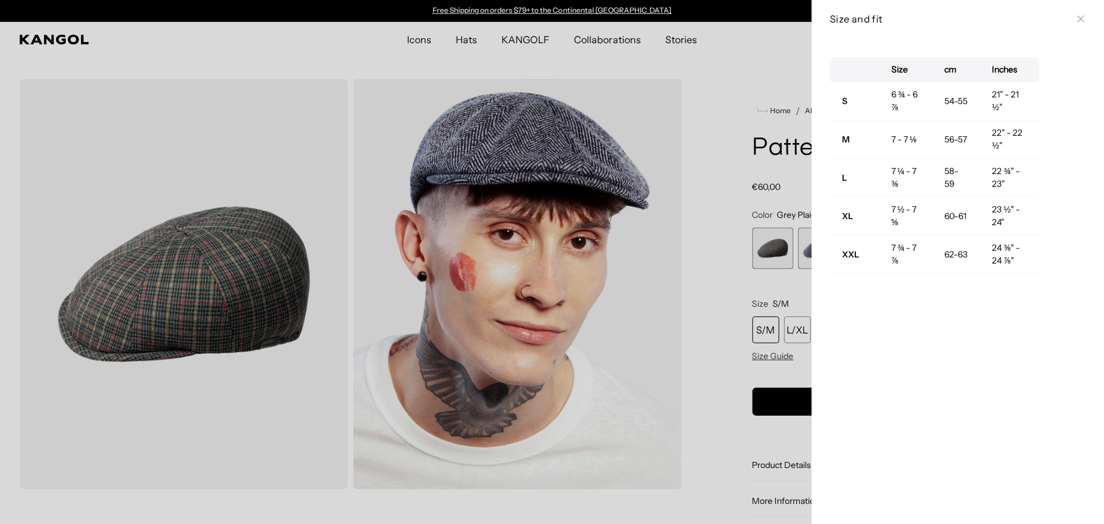
click at [1077, 17] on icon at bounding box center [1080, 18] width 7 height 7
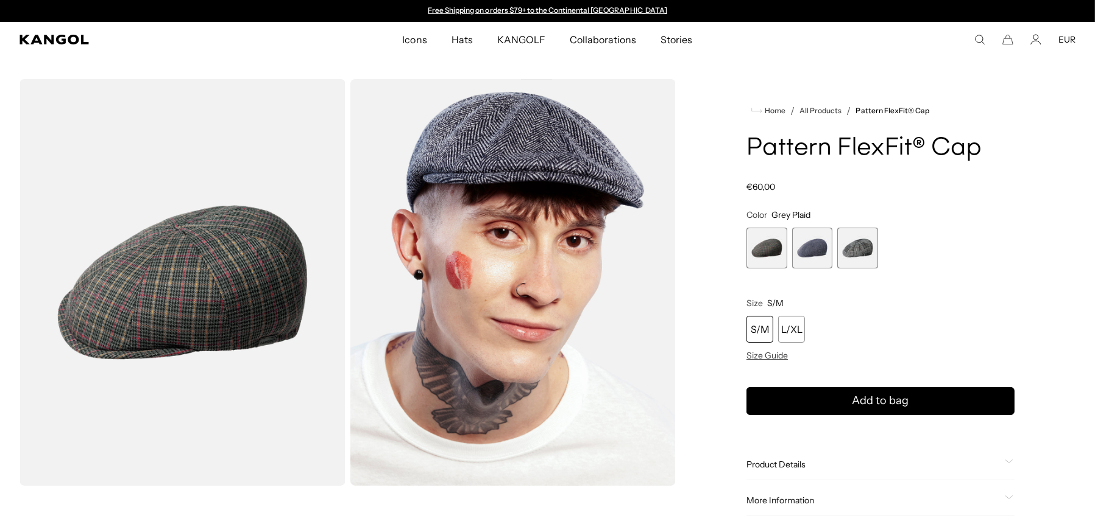
click at [761, 326] on div "S/M" at bounding box center [759, 329] width 27 height 27
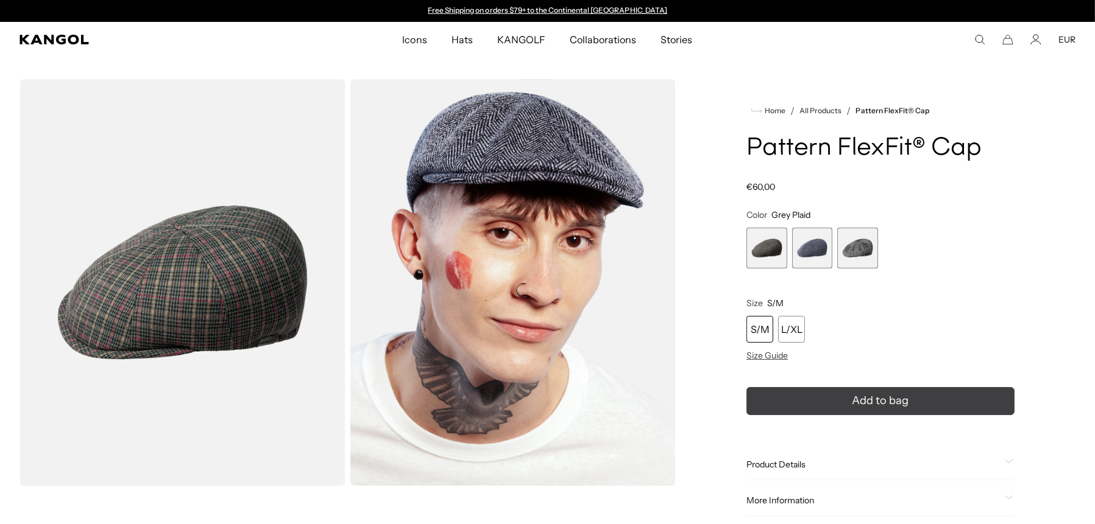
click at [847, 401] on button "Add to bag" at bounding box center [880, 401] width 268 height 28
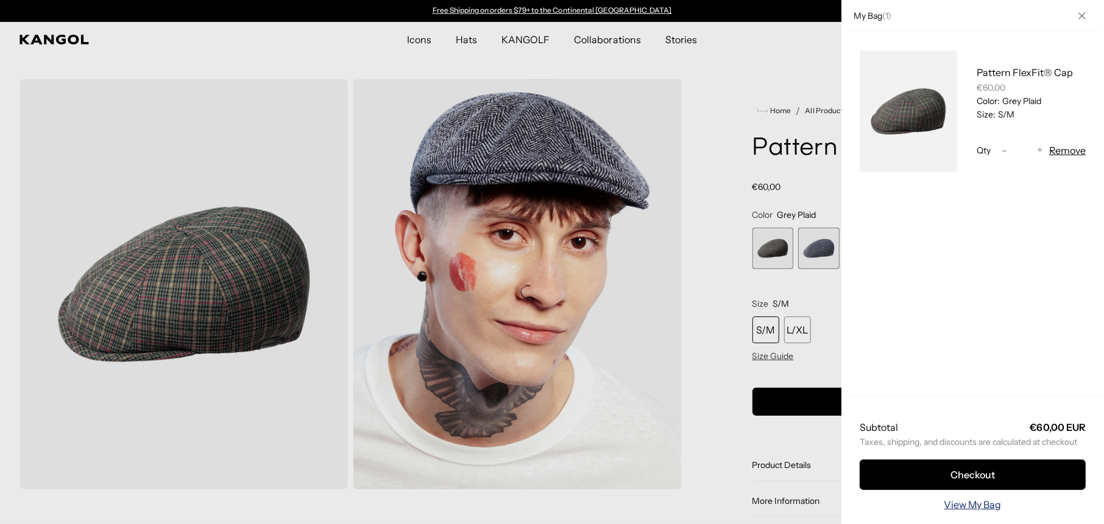
click at [951, 507] on link "View My Bag" at bounding box center [972, 505] width 57 height 15
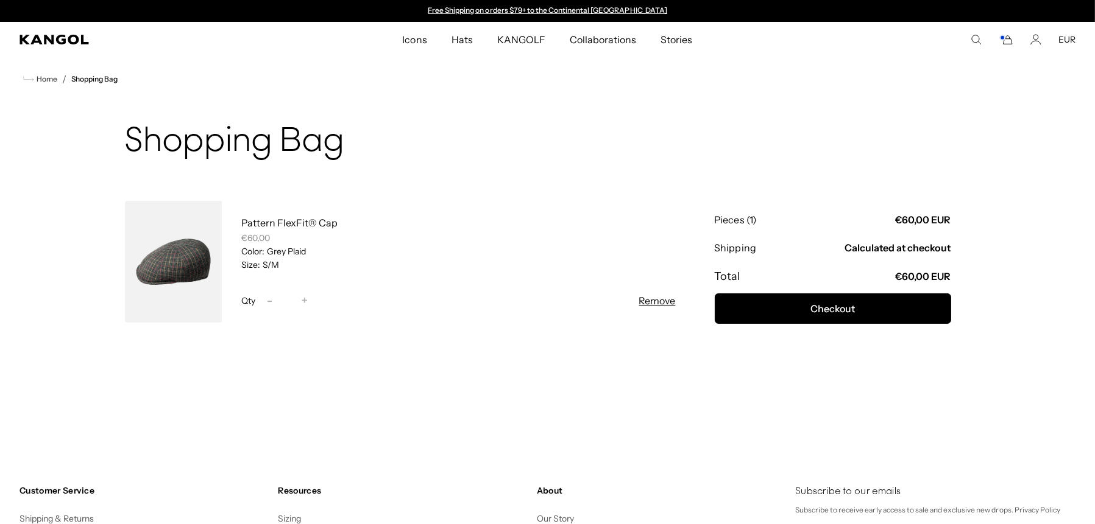
scroll to position [122, 0]
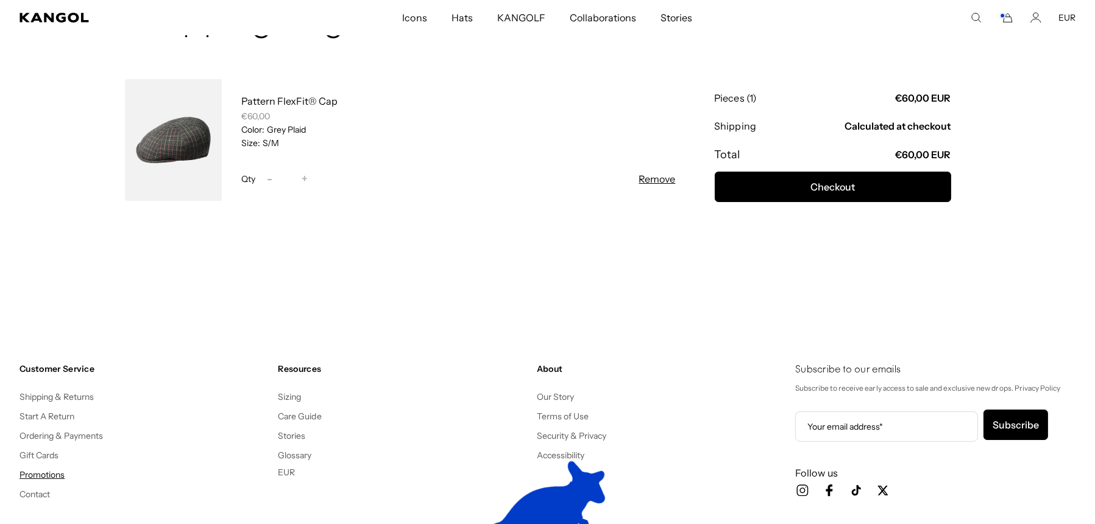
click at [46, 470] on link "Promotions" at bounding box center [41, 475] width 45 height 11
